Goal: Task Accomplishment & Management: Manage account settings

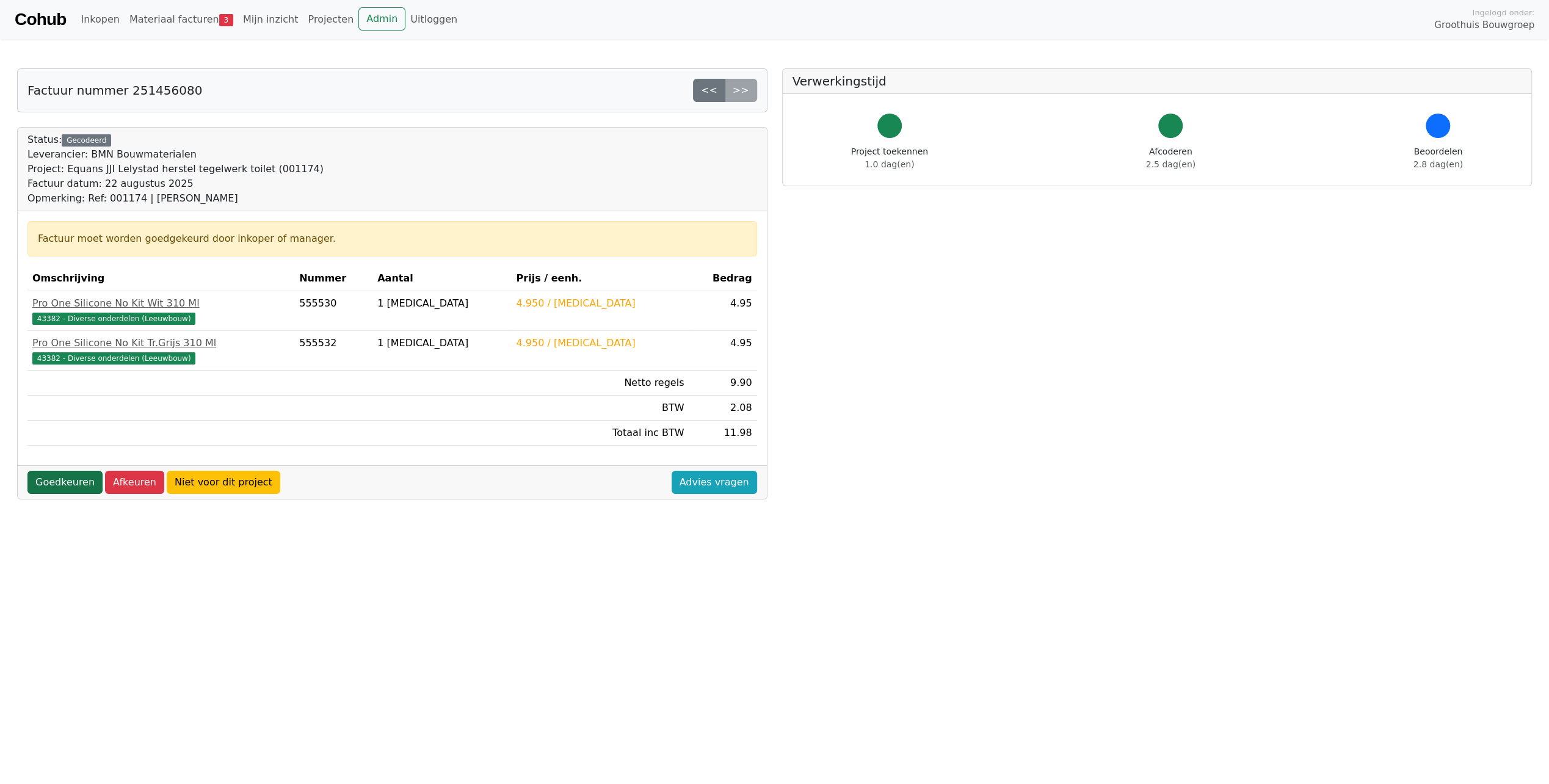
click at [63, 476] on link "Goedkeuren" at bounding box center [65, 482] width 75 height 23
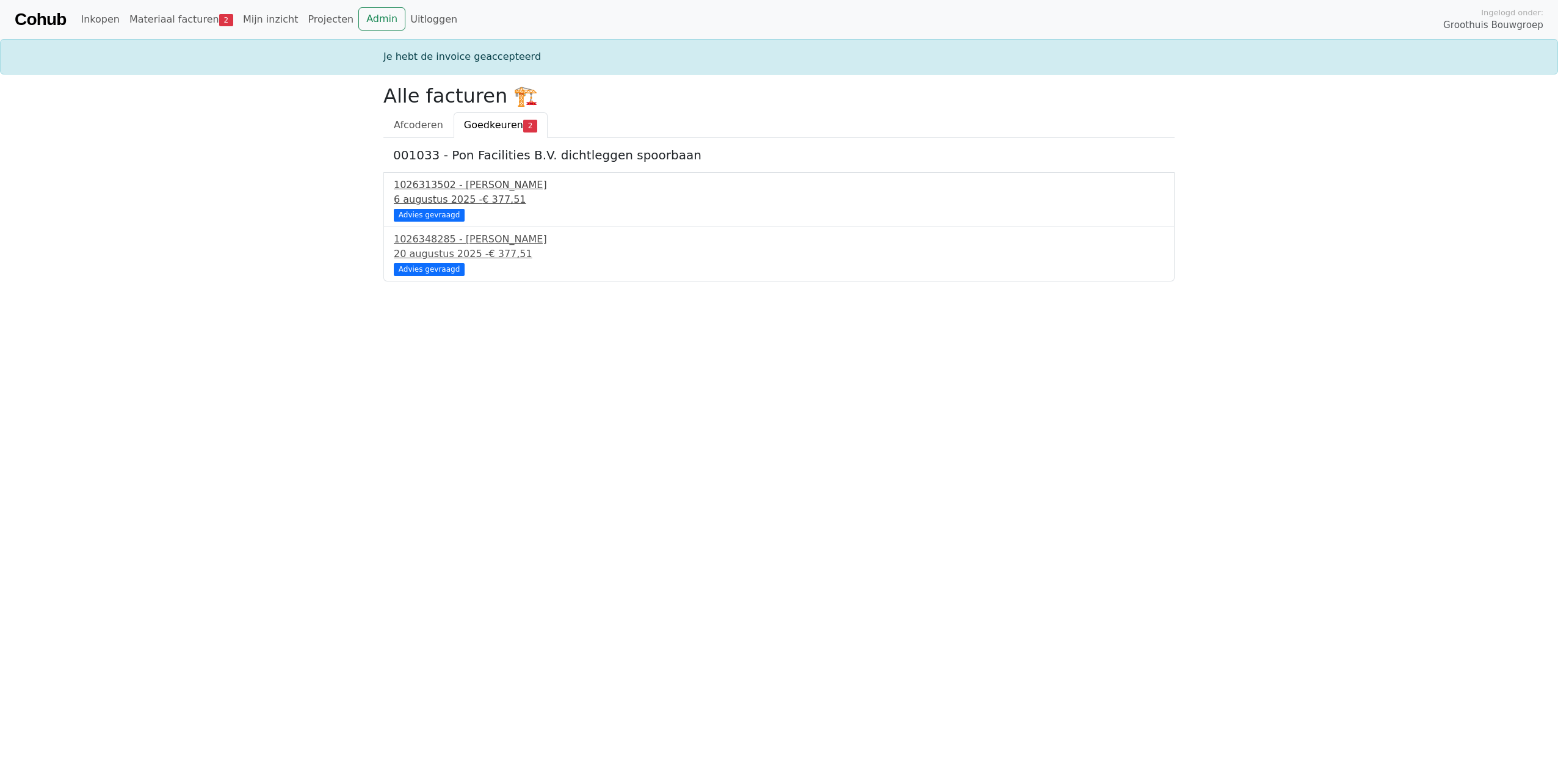
click at [427, 216] on div "Advies gevraagd" at bounding box center [429, 214] width 71 height 13
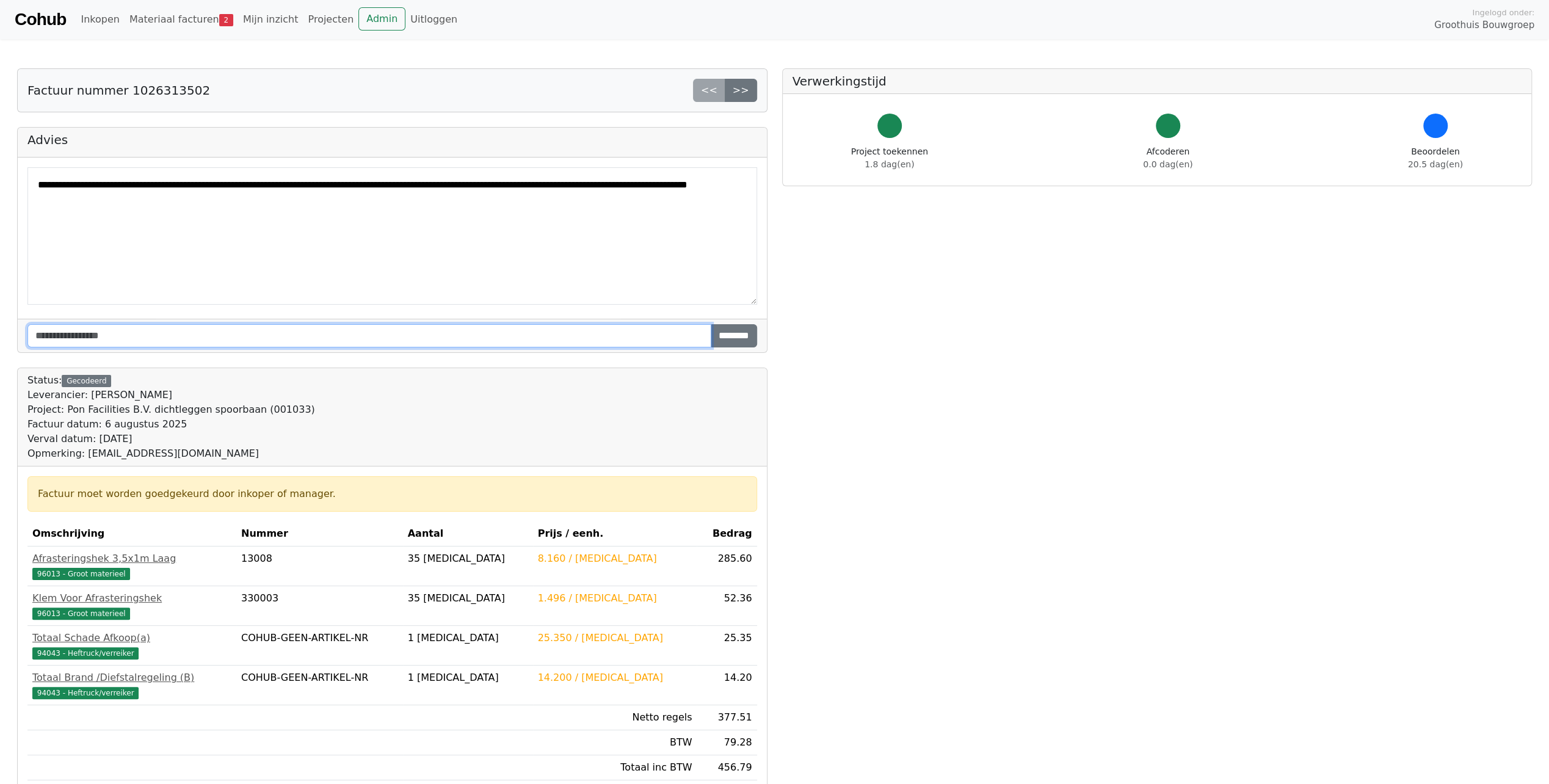
click at [113, 334] on input "text" at bounding box center [370, 336] width 684 height 23
